Goal: Information Seeking & Learning: Learn about a topic

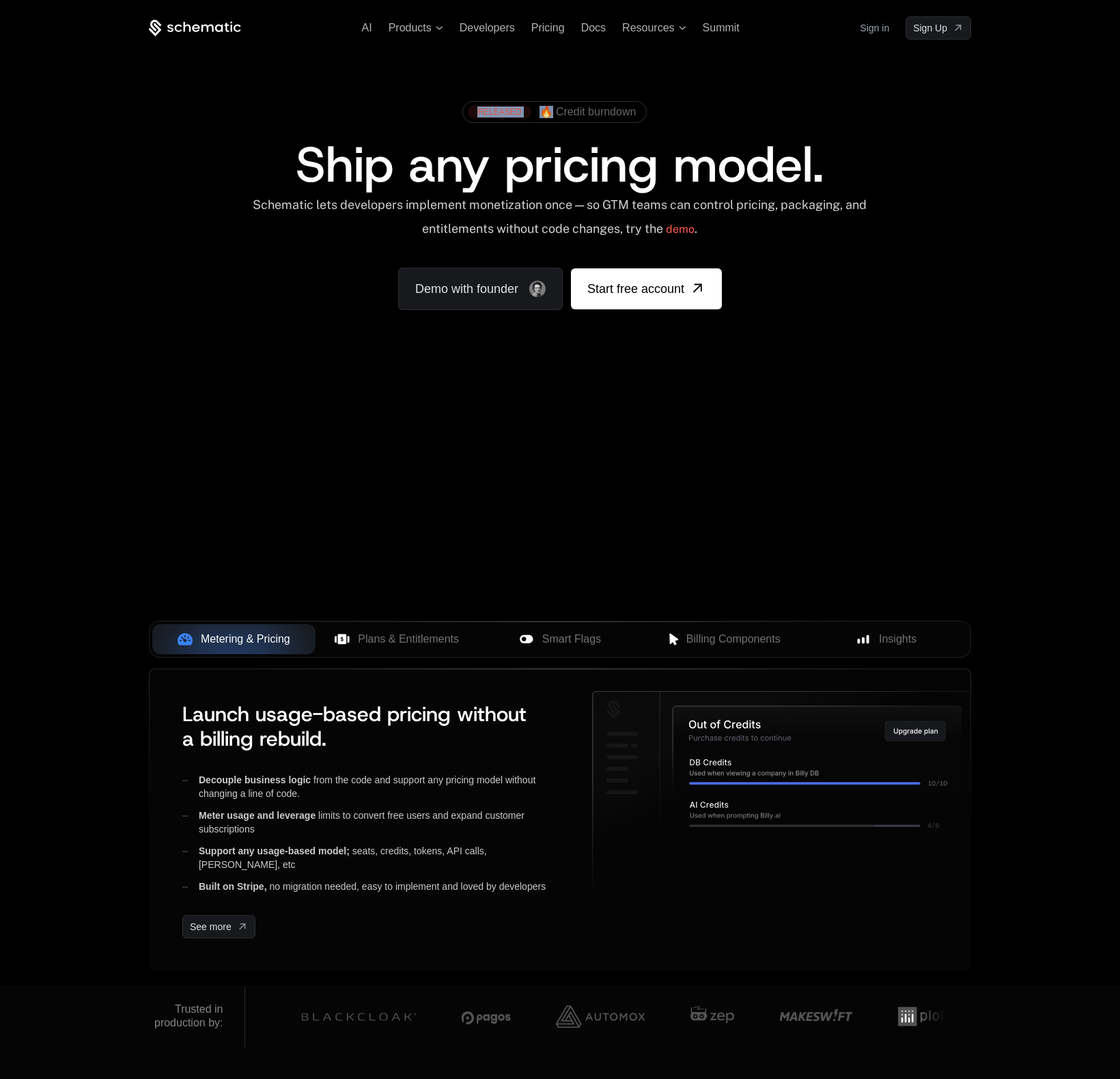
click at [552, 107] on div "RELEASED 🔥 Credit burndown" at bounding box center [555, 112] width 185 height 22
click at [575, 111] on span "🔥 Credit burndown" at bounding box center [589, 112] width 97 height 12
click at [664, 31] on span "Resources" at bounding box center [648, 28] width 52 height 12
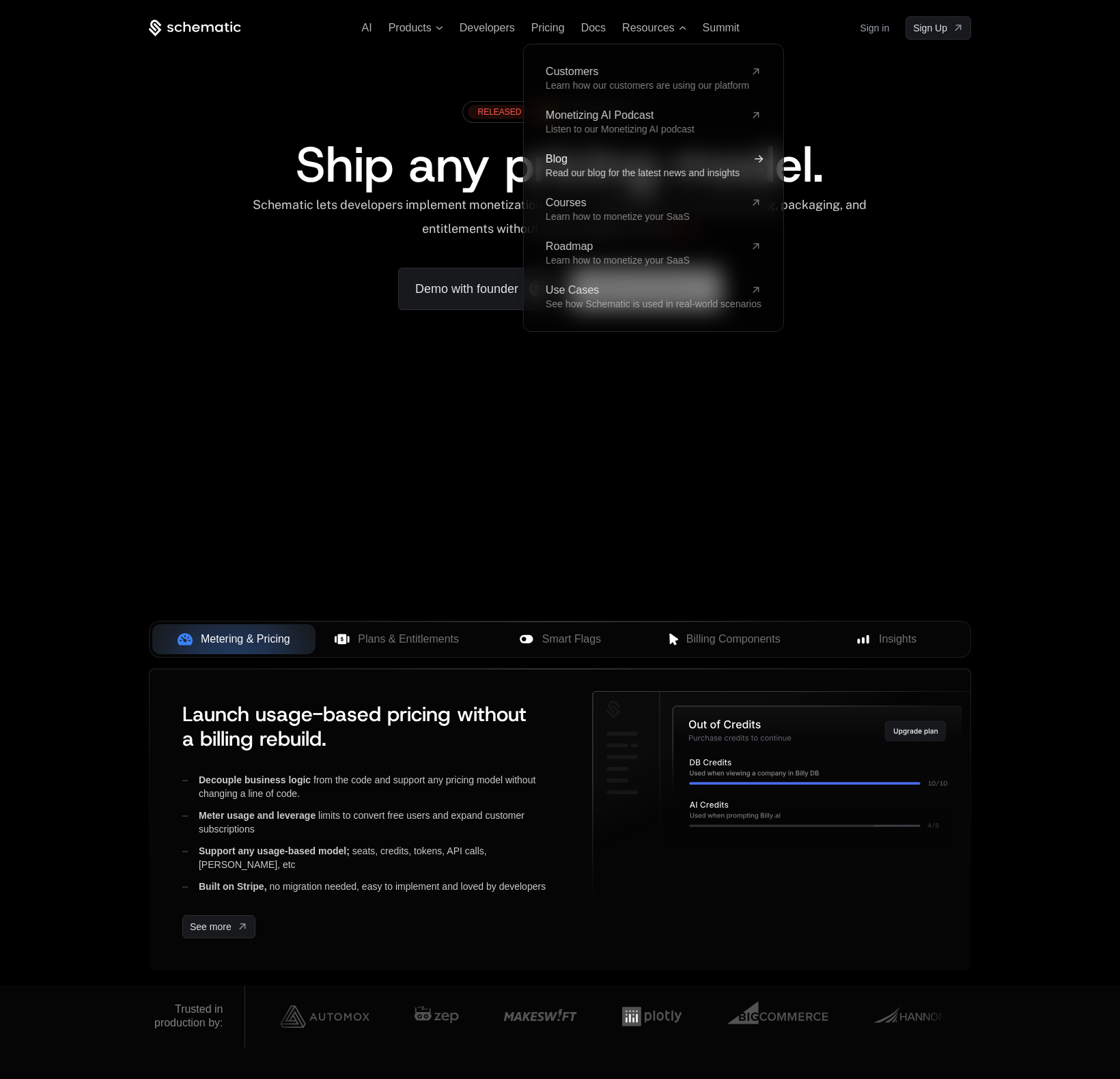
click at [560, 162] on span "Blog" at bounding box center [646, 159] width 199 height 11
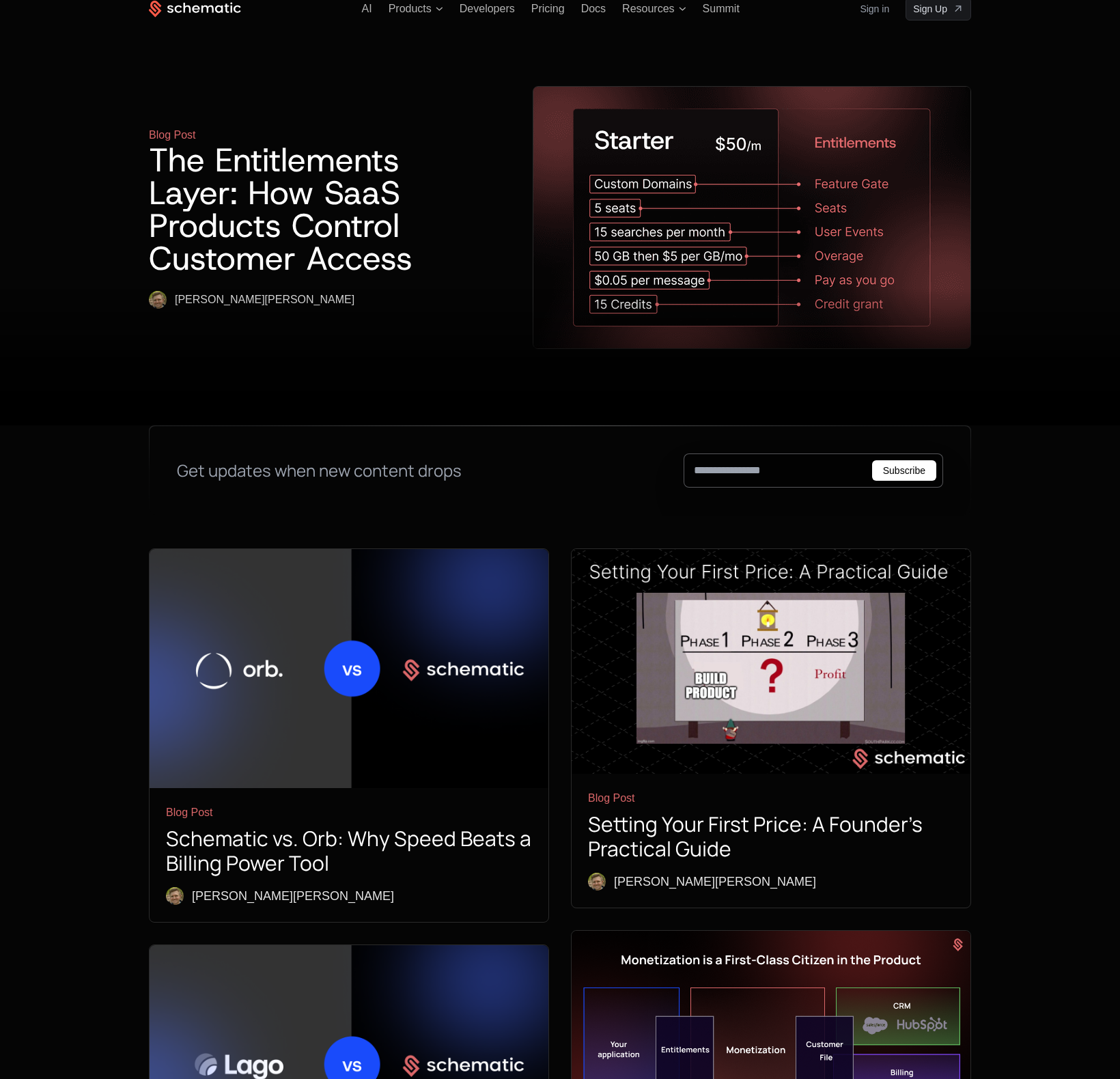
scroll to position [125, 0]
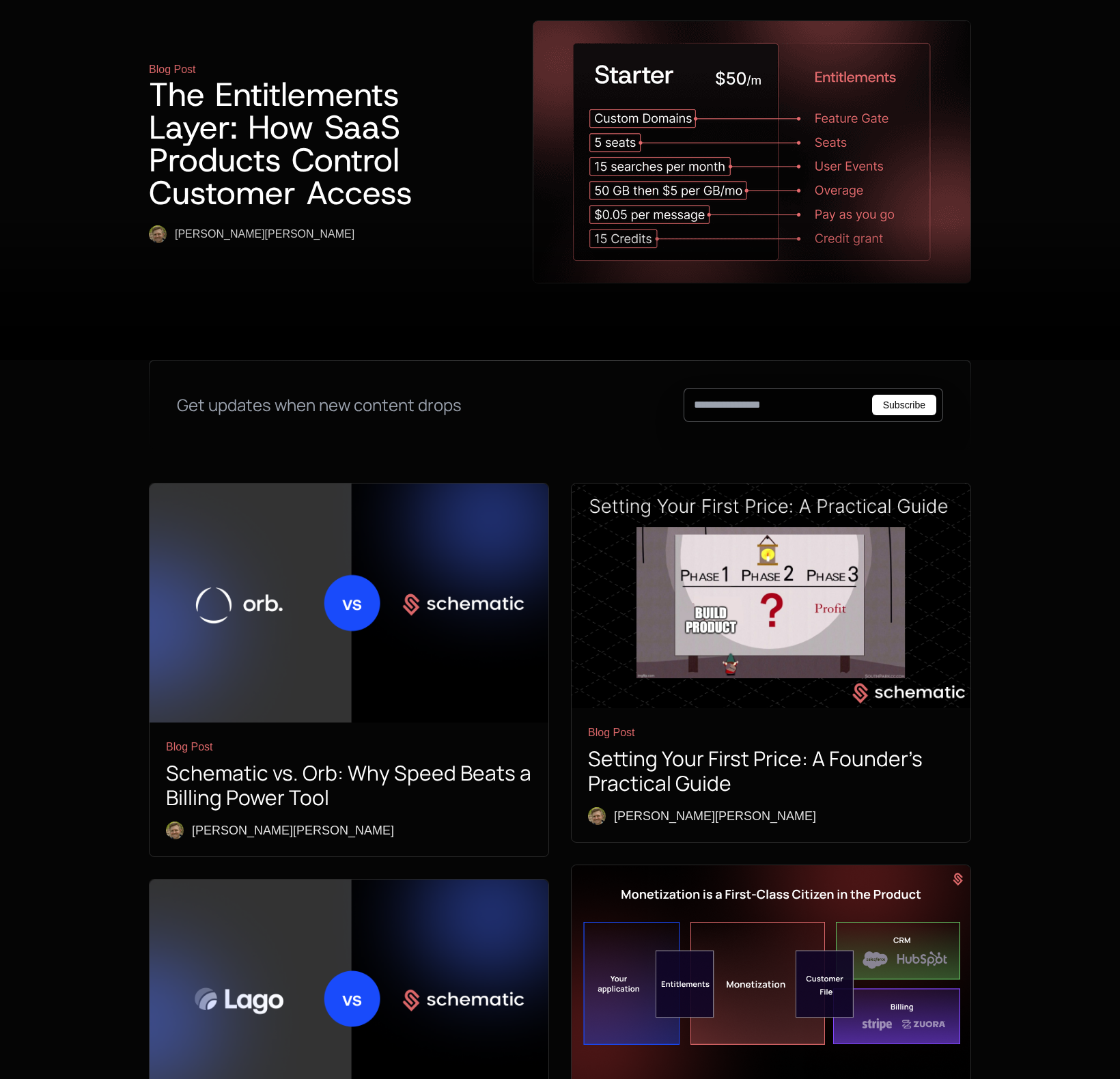
click at [249, 546] on img at bounding box center [349, 602] width 399 height 239
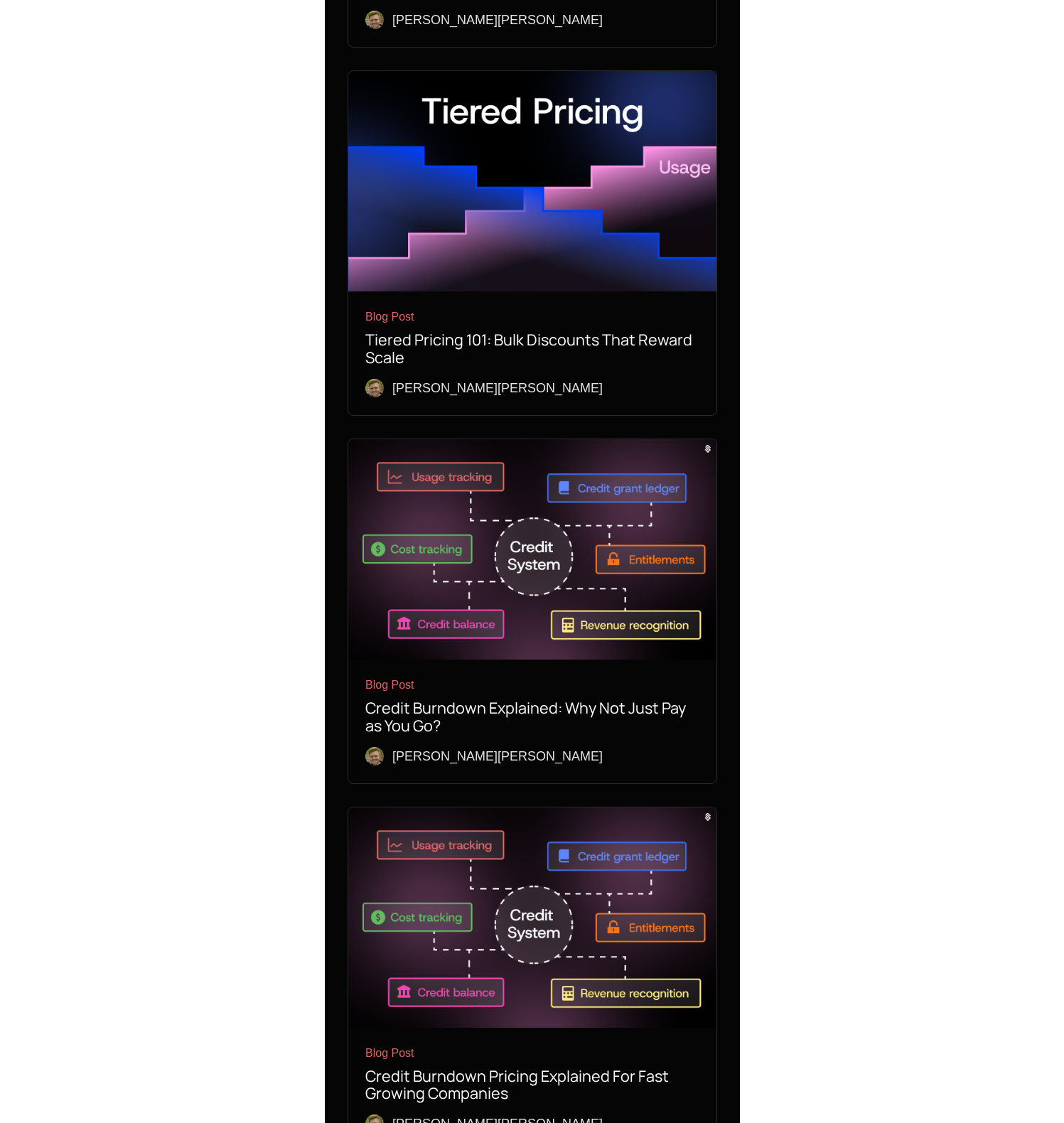
scroll to position [3891, 0]
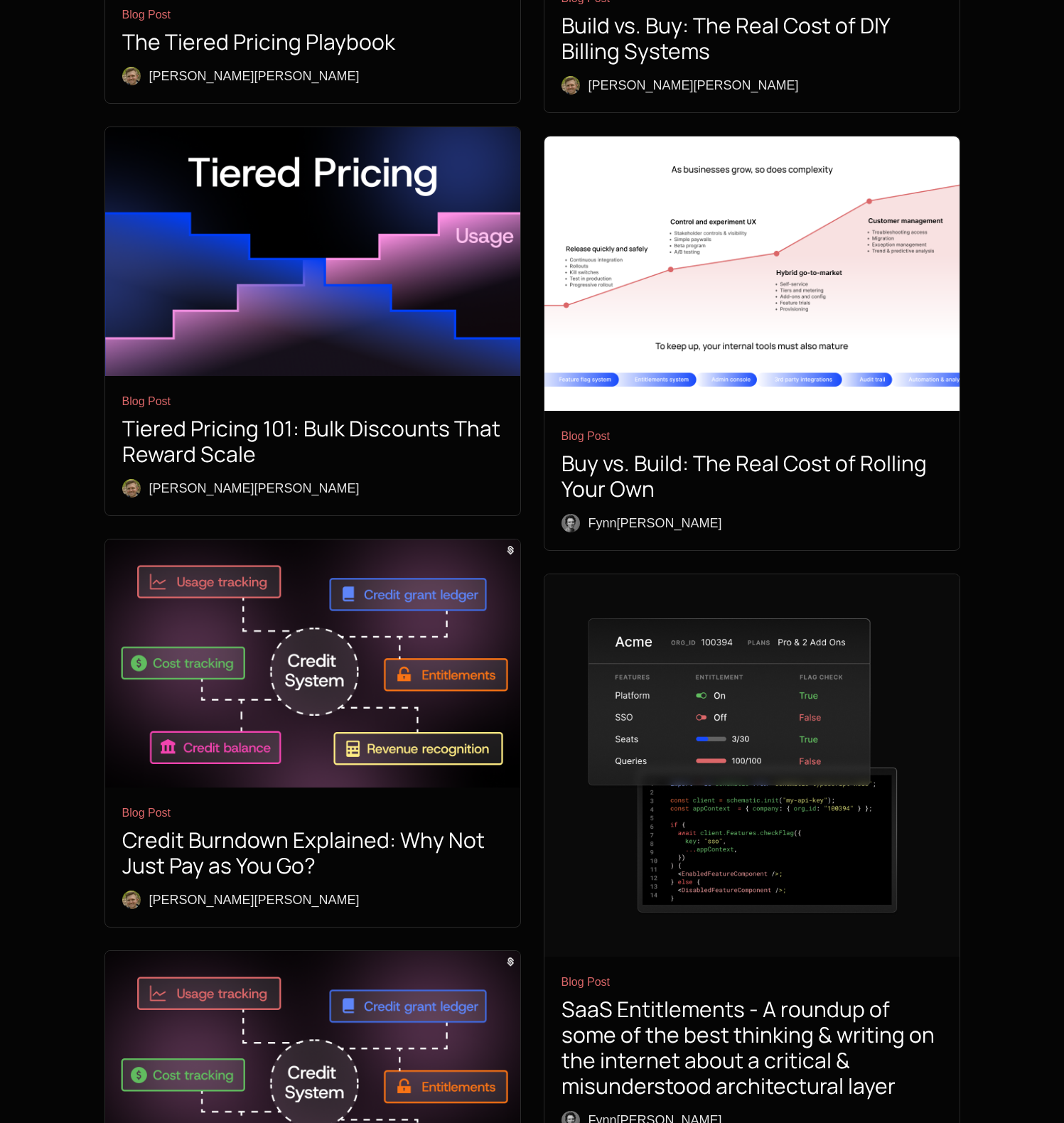
scroll to position [5148, 0]
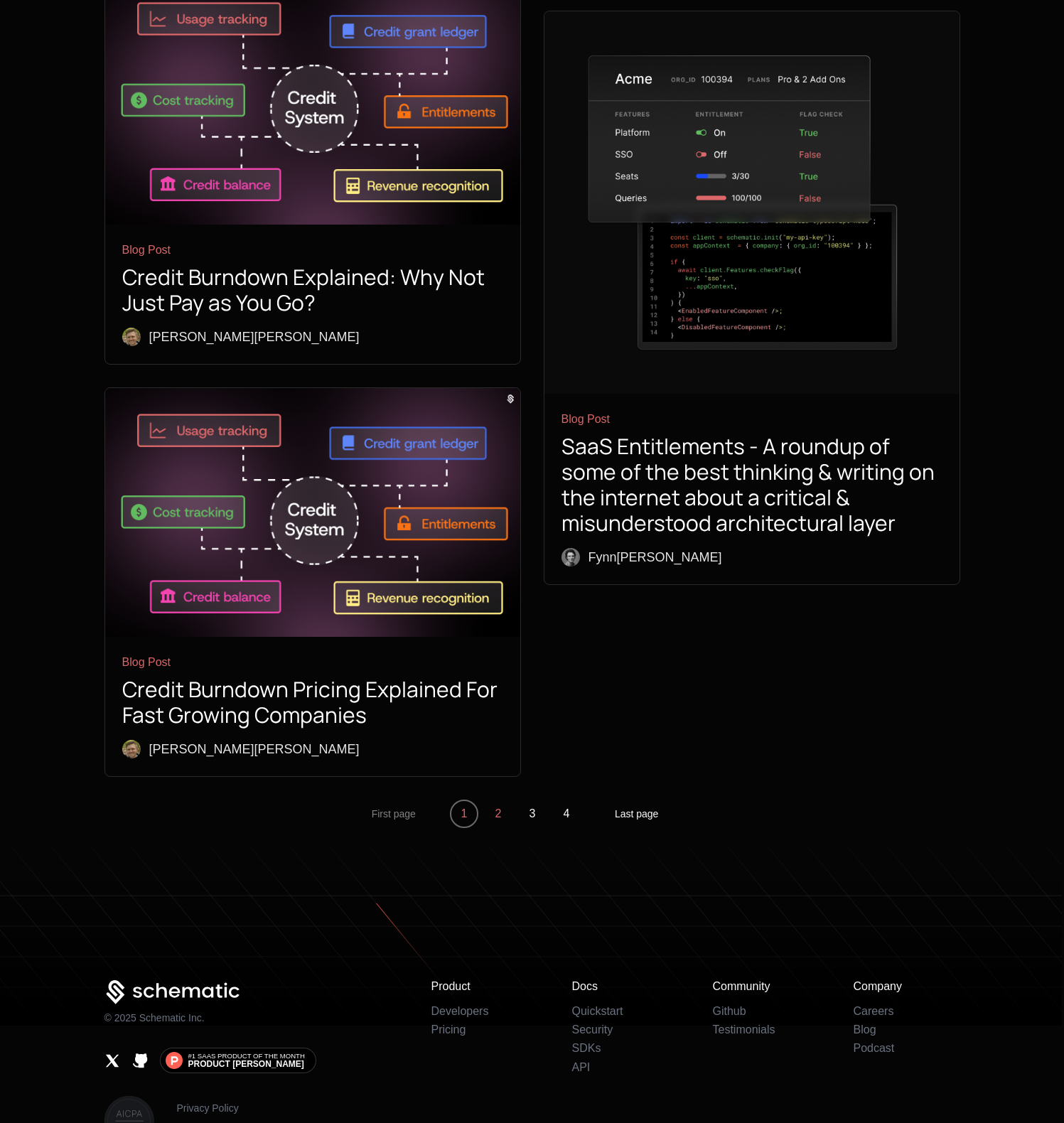
click at [503, 800] on button "2" at bounding box center [497, 814] width 28 height 28
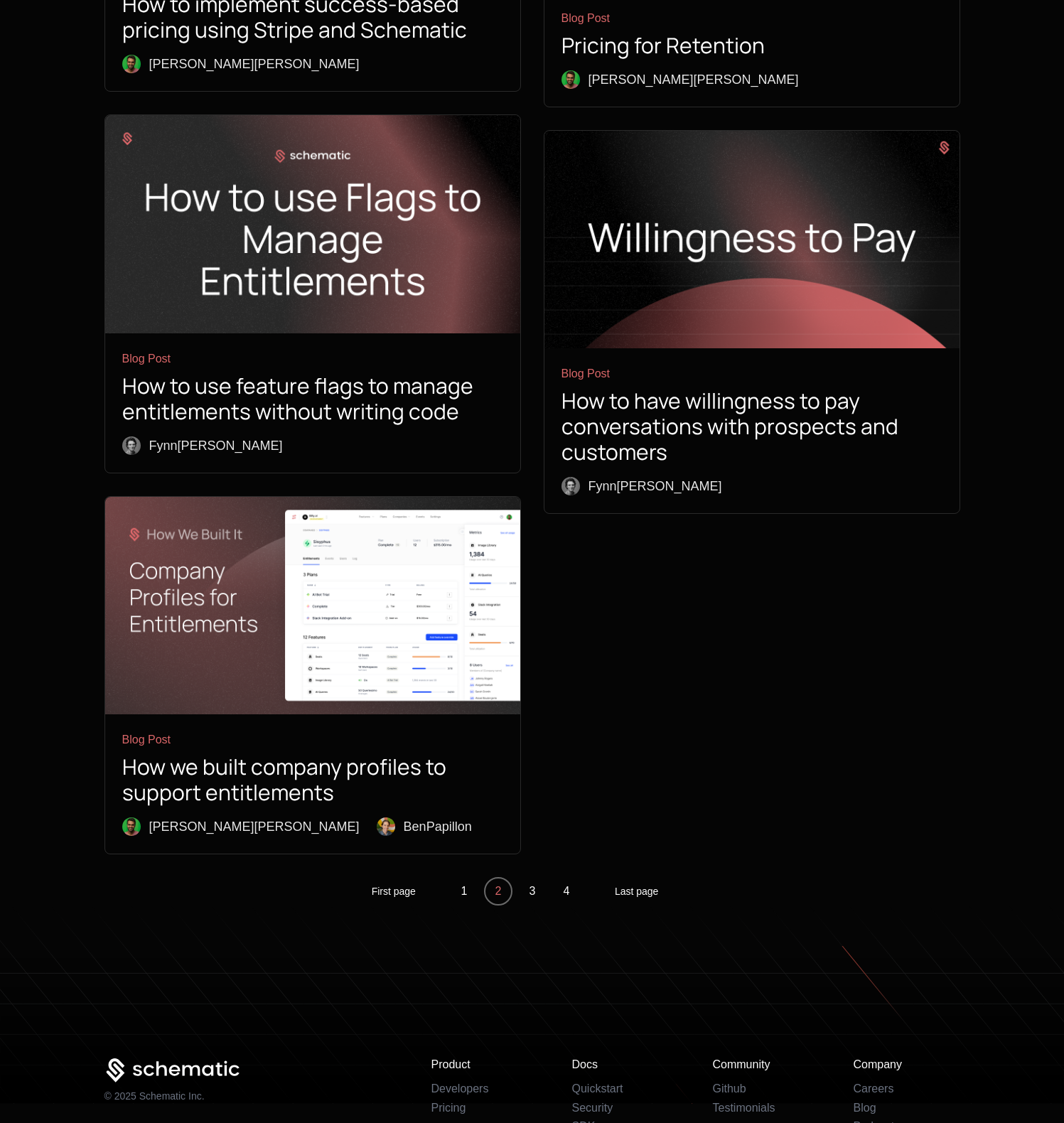
scroll to position [4469, 0]
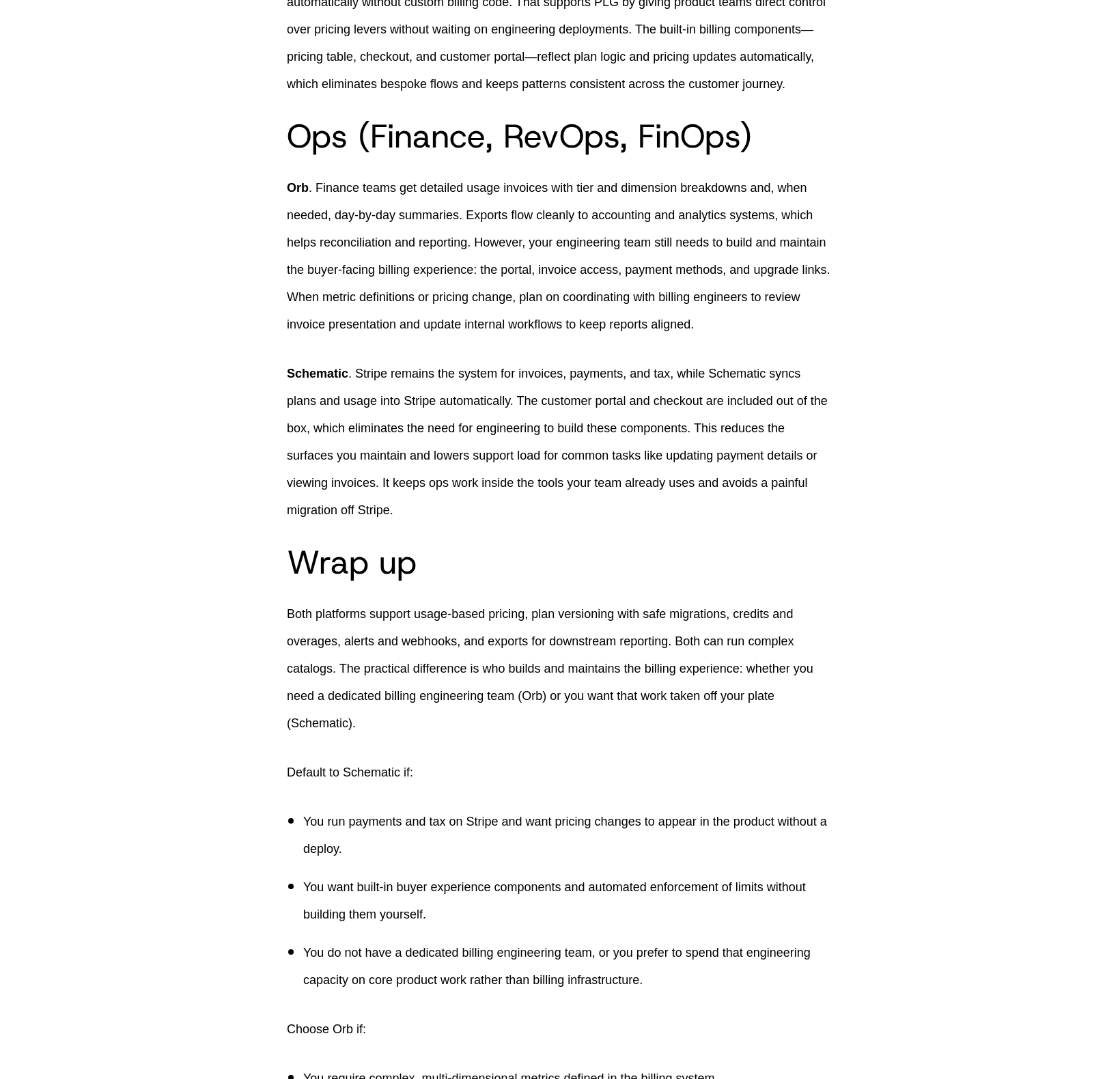
scroll to position [3059, 0]
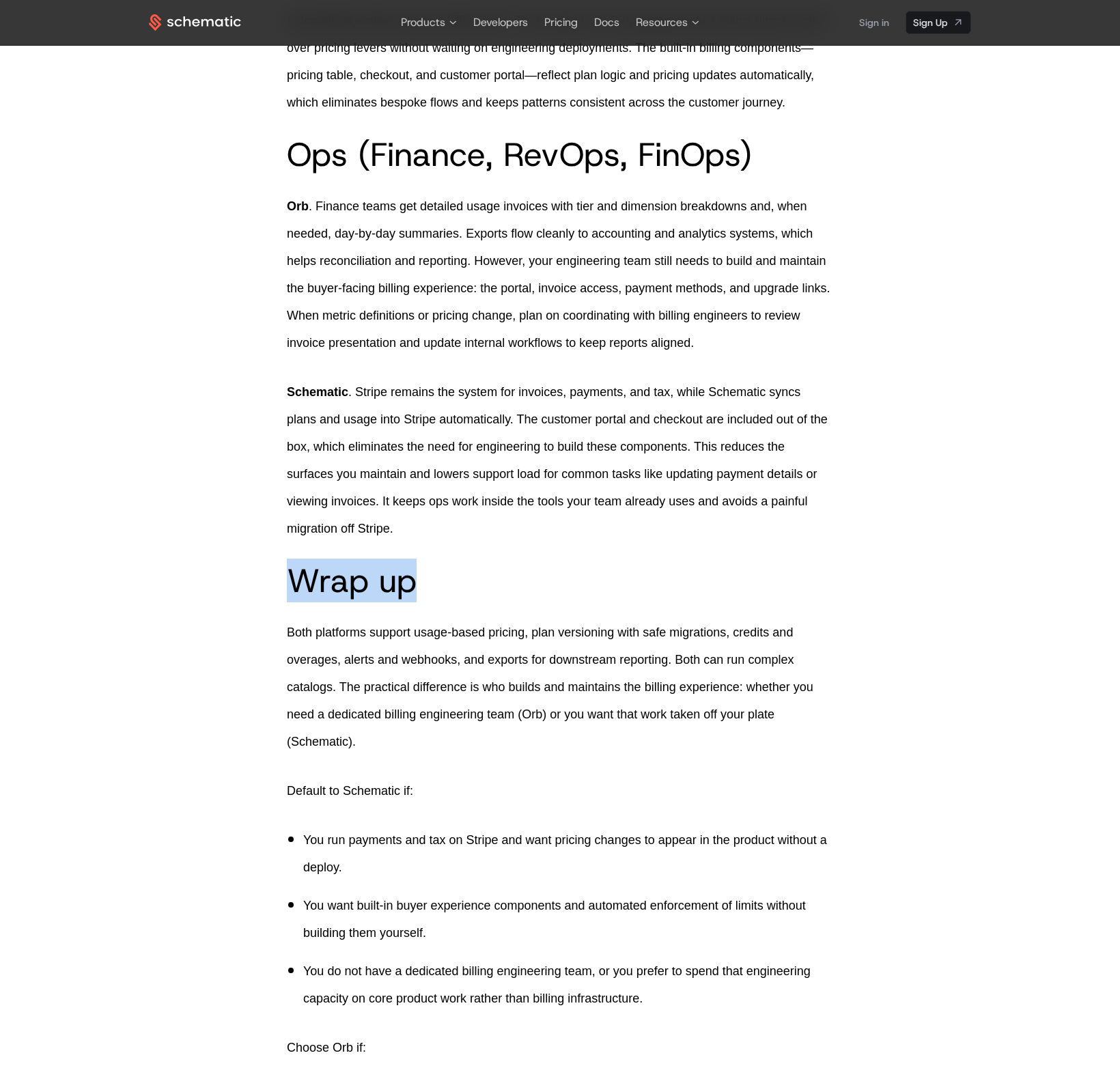
drag, startPoint x: 302, startPoint y: 575, endPoint x: 475, endPoint y: 576, distance: 173.0
click at [475, 576] on h2 "Wrap up" at bounding box center [559, 580] width 546 height 32
click at [472, 570] on h2 "Wrap up" at bounding box center [559, 580] width 546 height 32
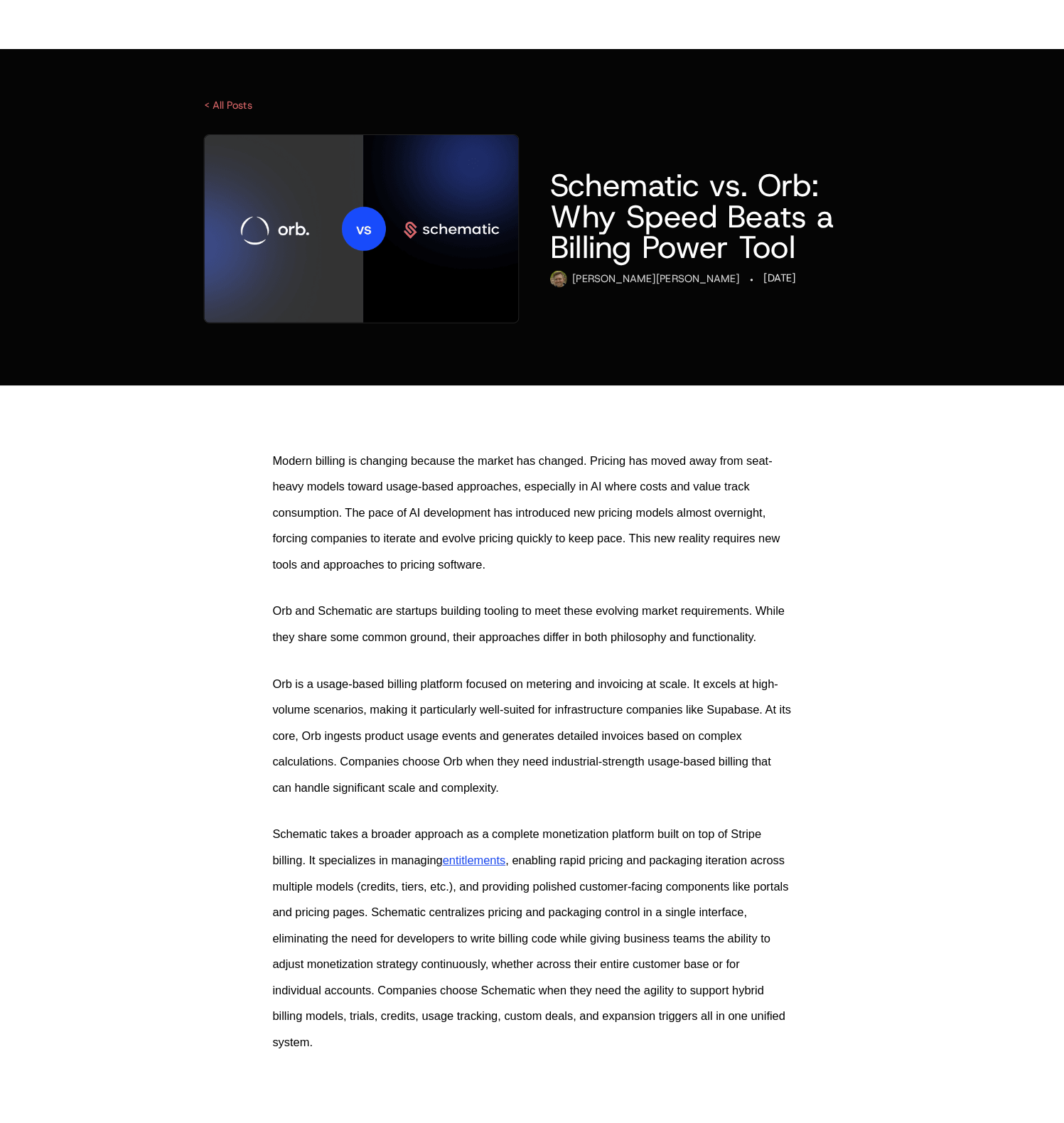
scroll to position [0, 0]
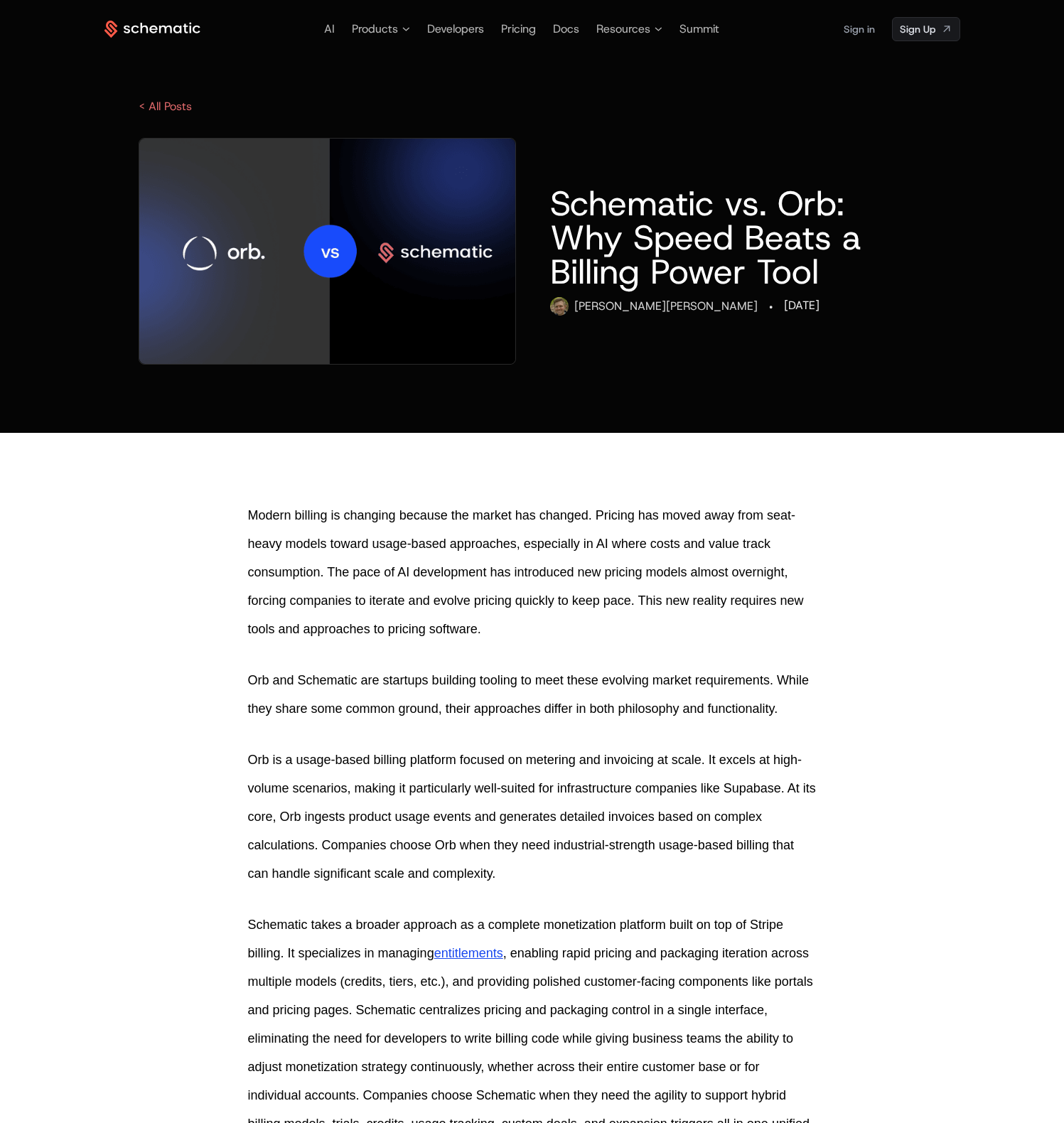
click at [76, 201] on div "AI Products Developers Pricing Docs Resources Summit Sign in Sign Up < All Post…" at bounding box center [533, 191] width 924 height 347
